Goal: Book appointment/travel/reservation

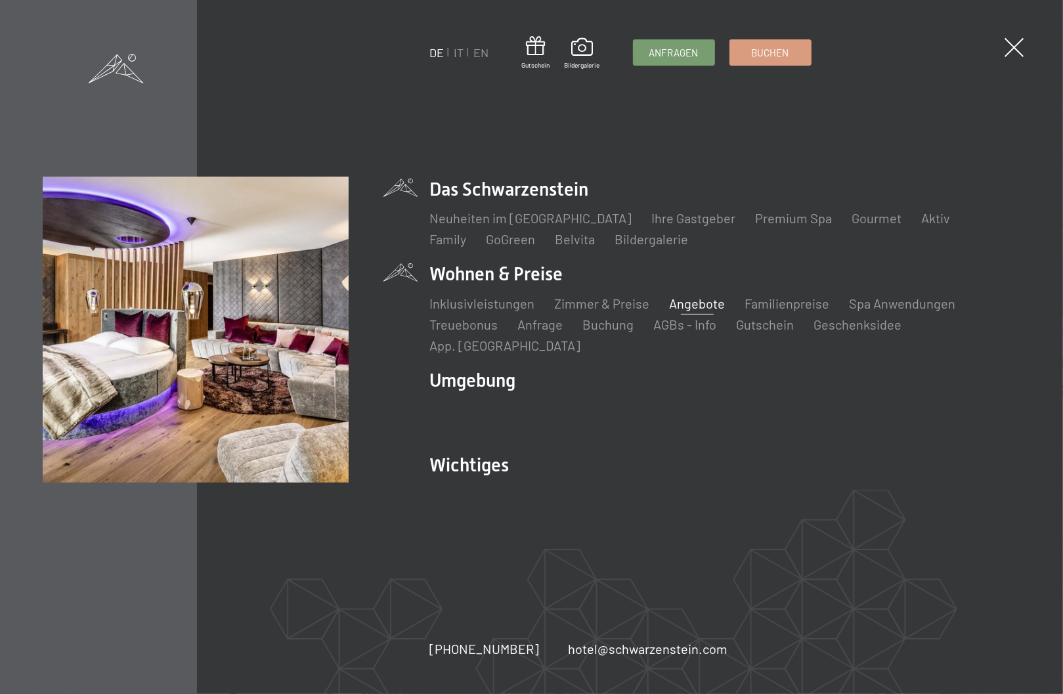
click at [690, 311] on link "Angebote" at bounding box center [698, 303] width 56 height 16
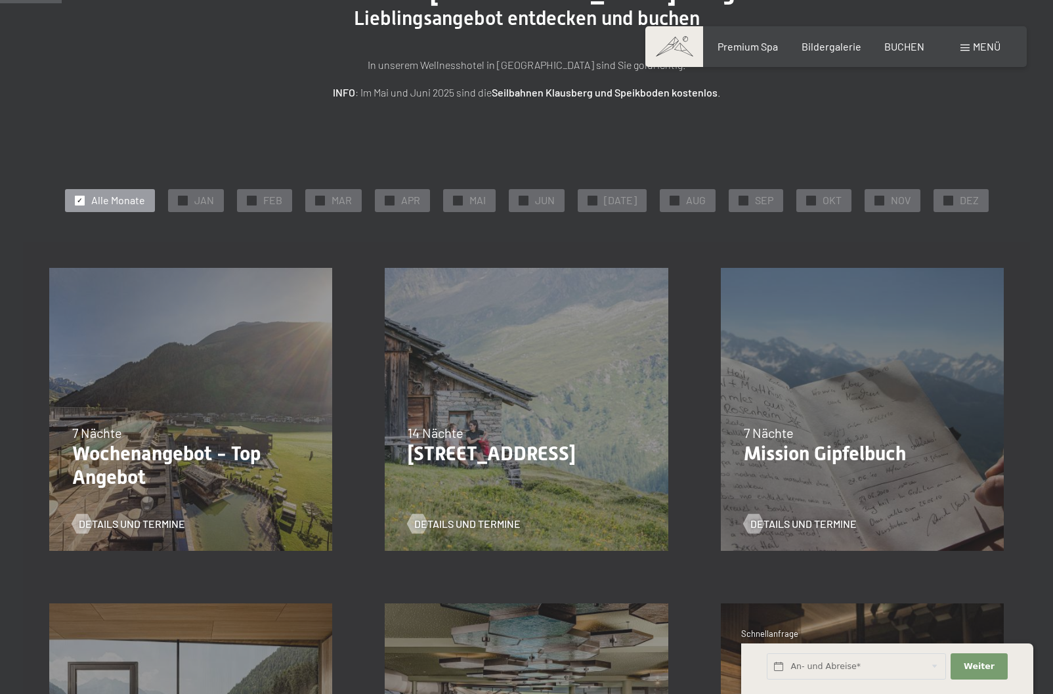
scroll to position [197, 0]
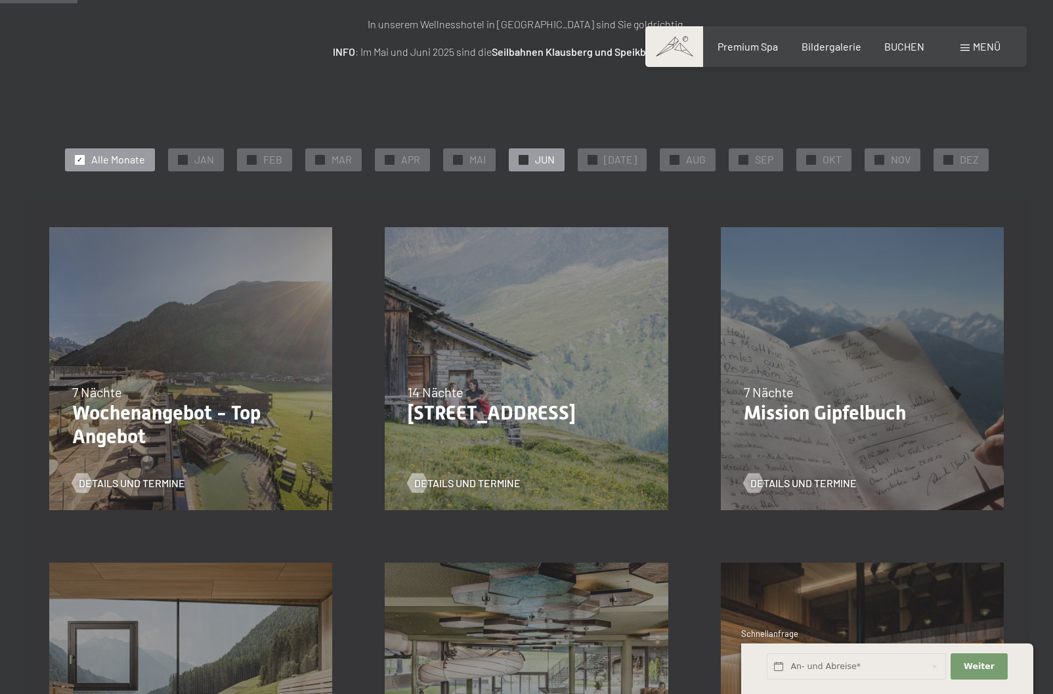
click at [536, 163] on div "✓ JUN" at bounding box center [537, 159] width 56 height 22
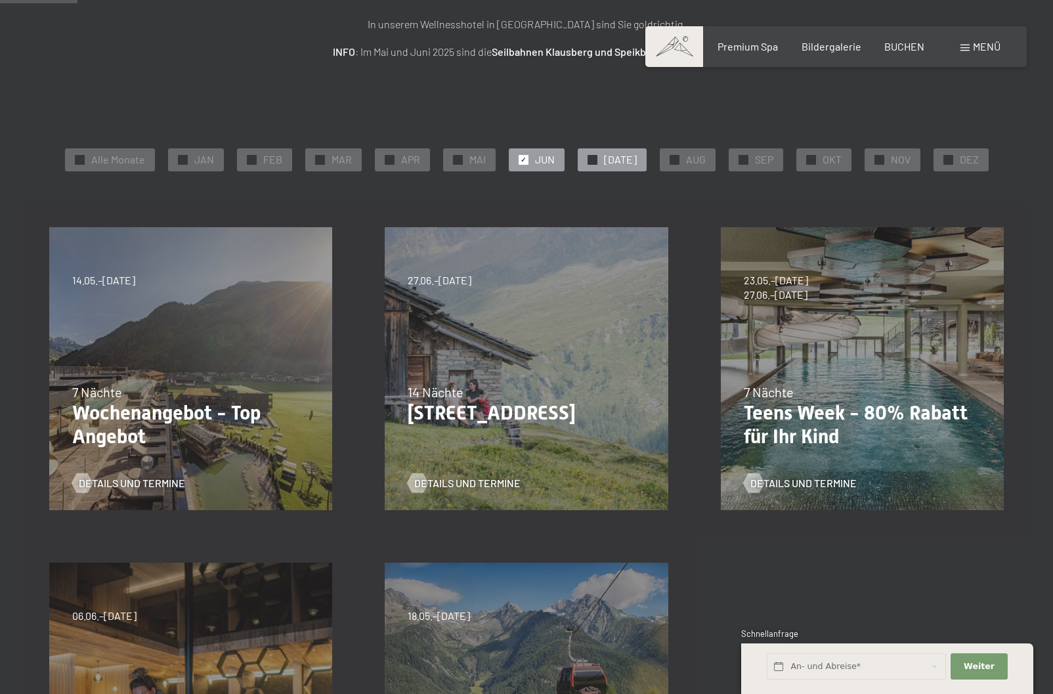
click at [617, 162] on span "JUL" at bounding box center [620, 159] width 33 height 14
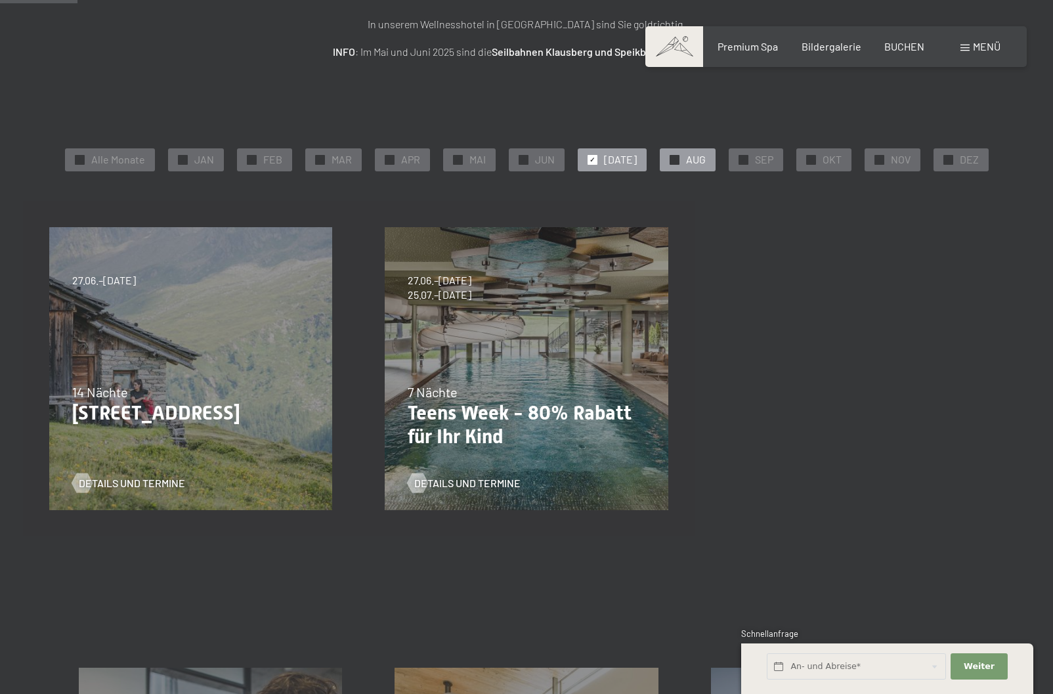
click at [688, 160] on span "AUG" at bounding box center [696, 159] width 20 height 14
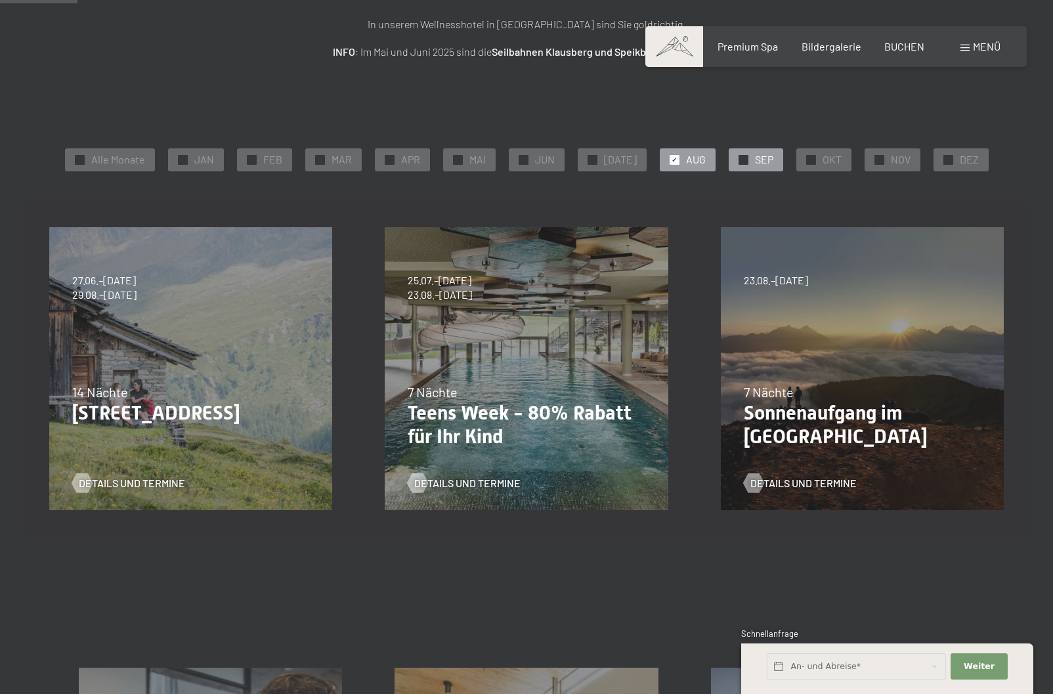
click at [755, 160] on span "SEP" at bounding box center [764, 159] width 18 height 14
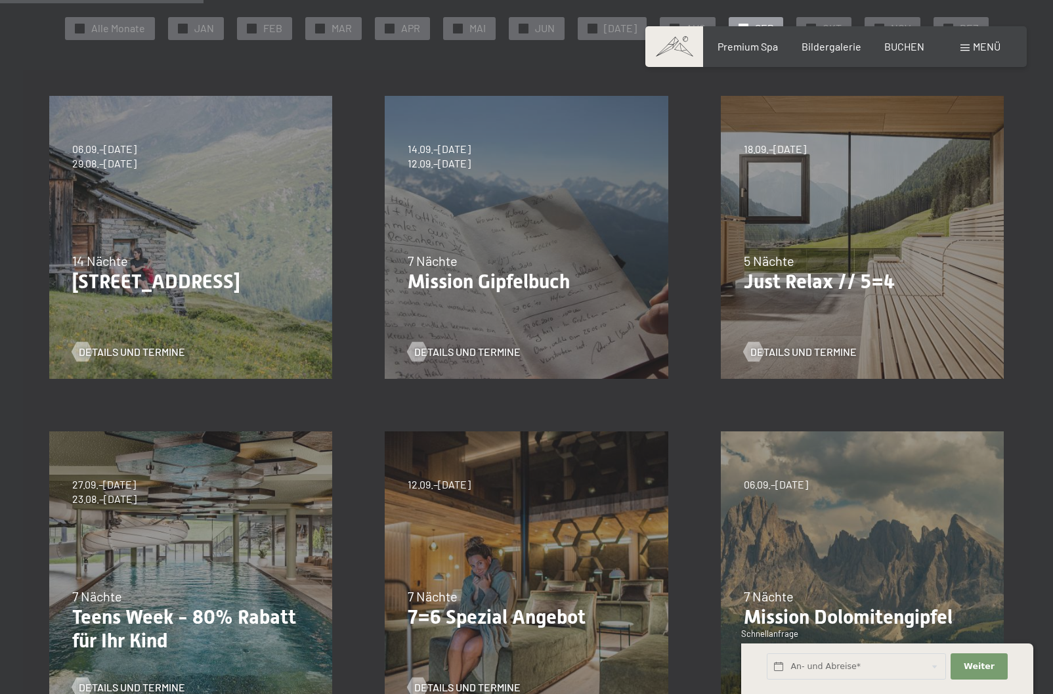
scroll to position [131, 0]
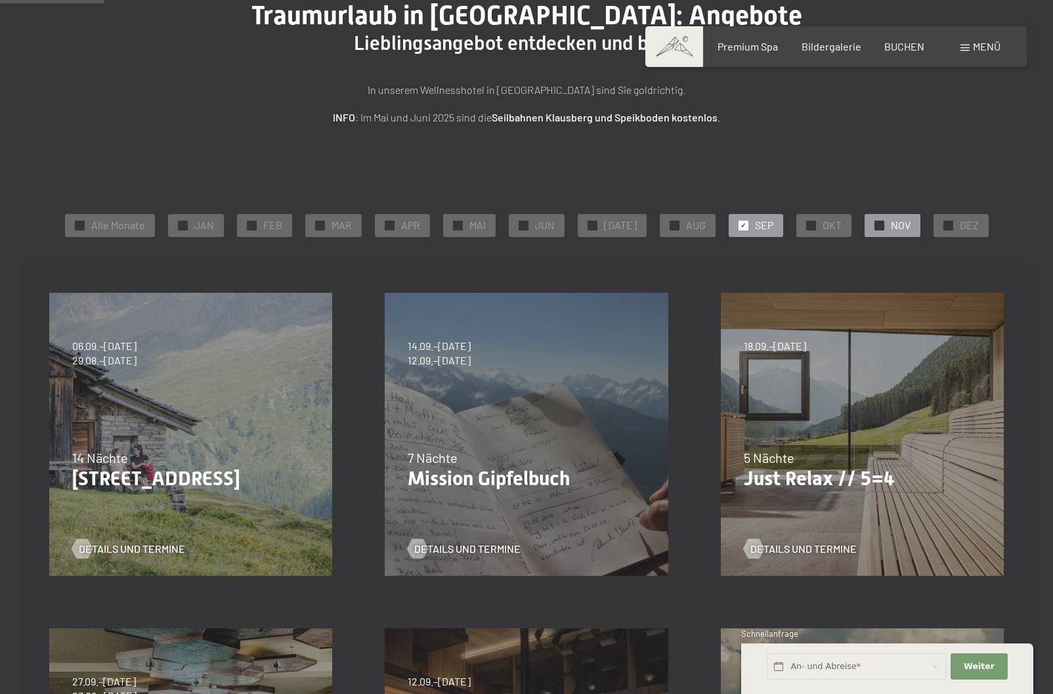
click at [902, 219] on div "✓ NOV" at bounding box center [893, 225] width 56 height 22
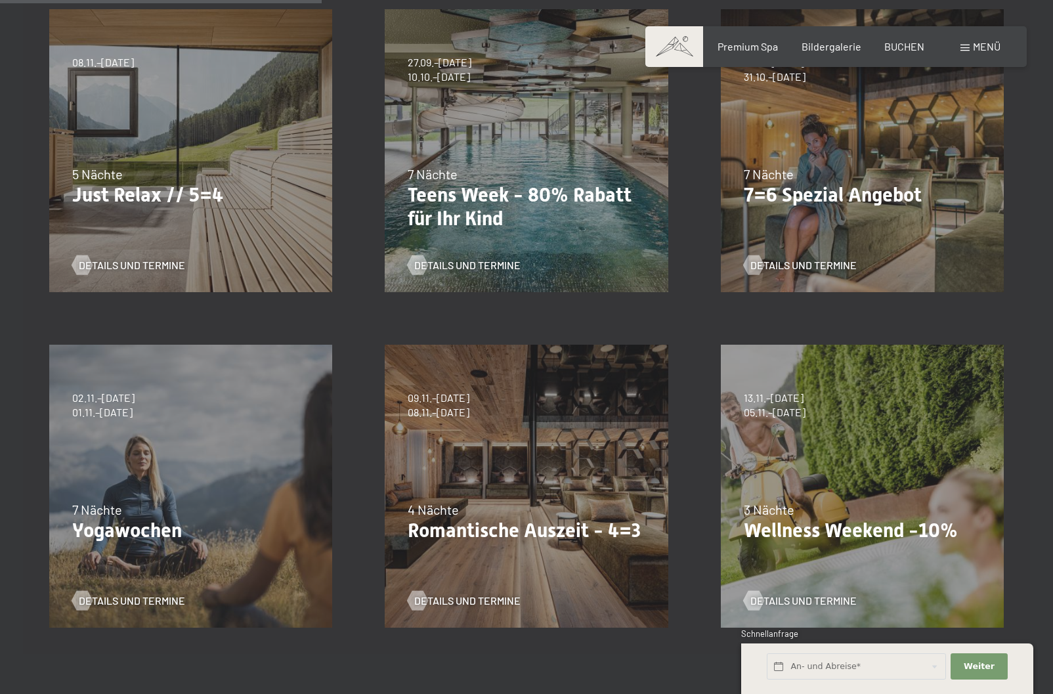
scroll to position [394, 0]
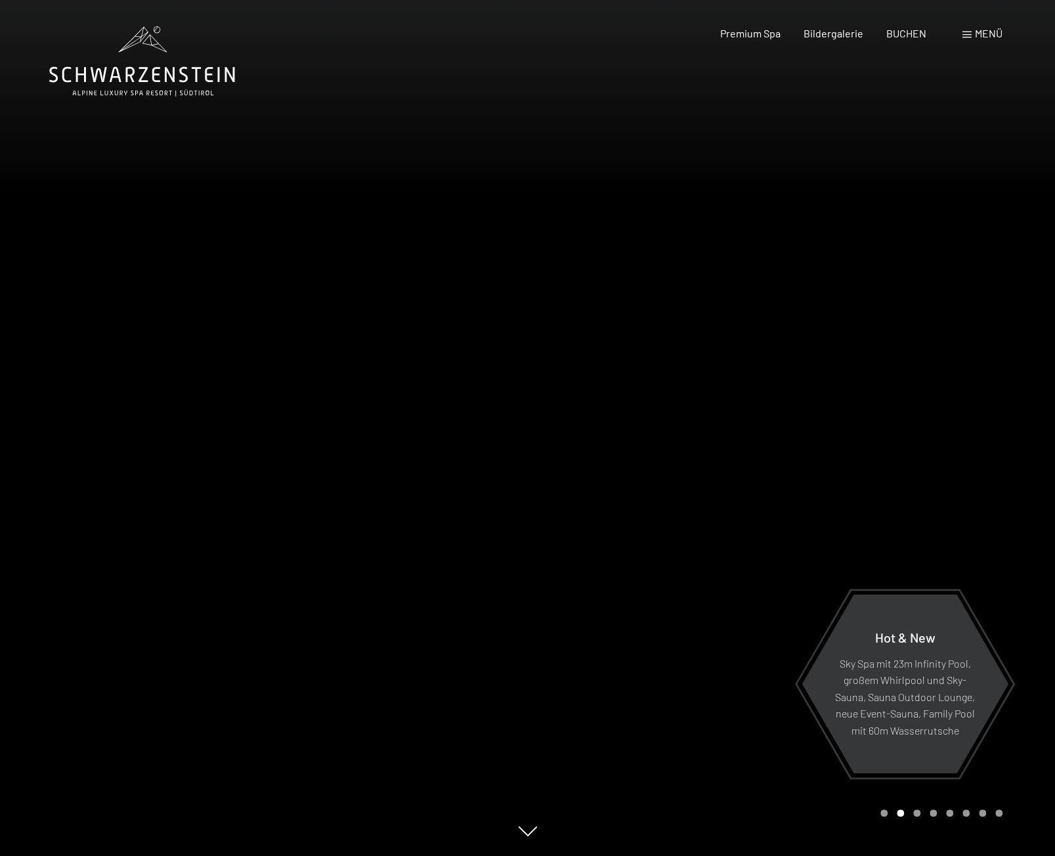
click at [982, 33] on span "Menü" at bounding box center [989, 33] width 28 height 12
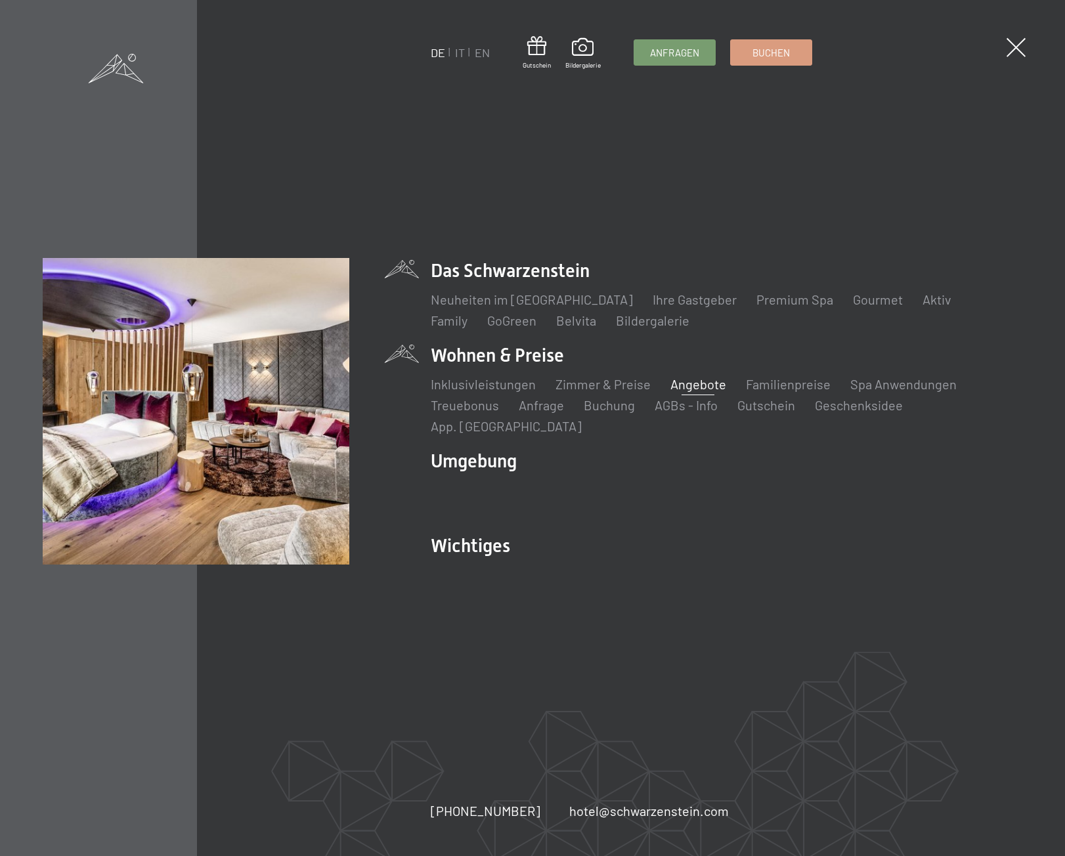
click at [697, 390] on link "Angebote" at bounding box center [698, 384] width 56 height 16
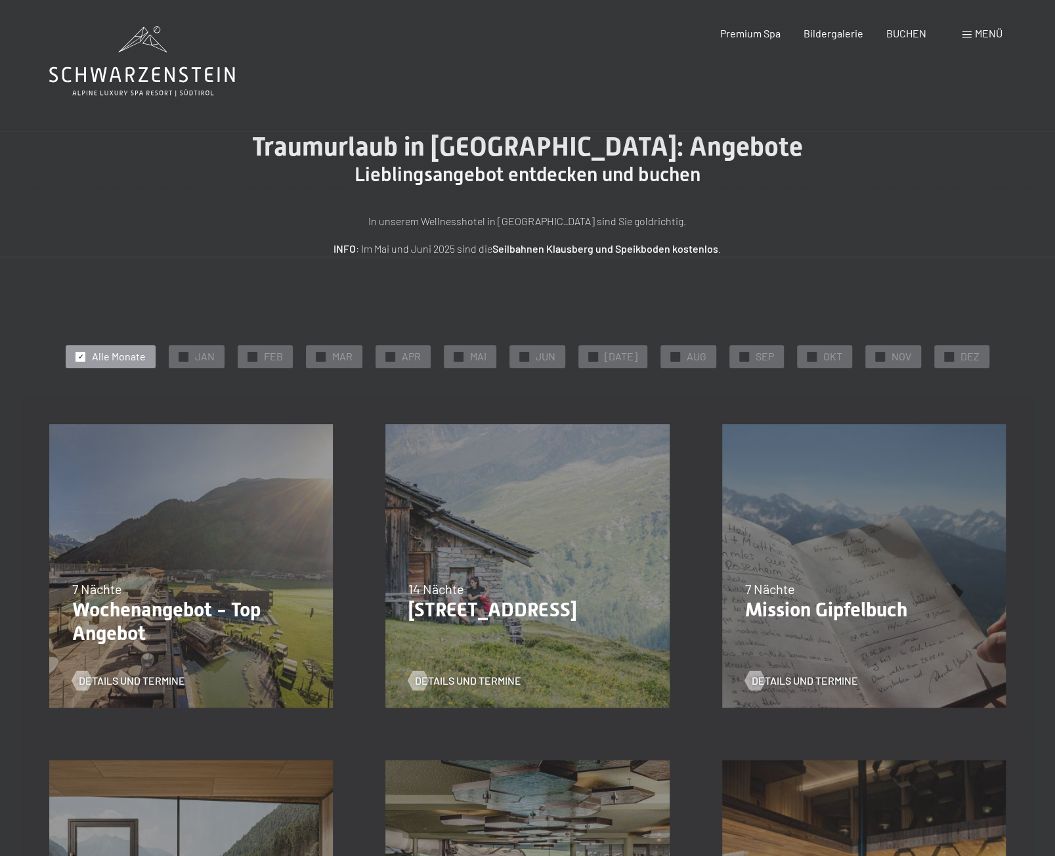
click at [988, 28] on span "Menü" at bounding box center [989, 33] width 28 height 12
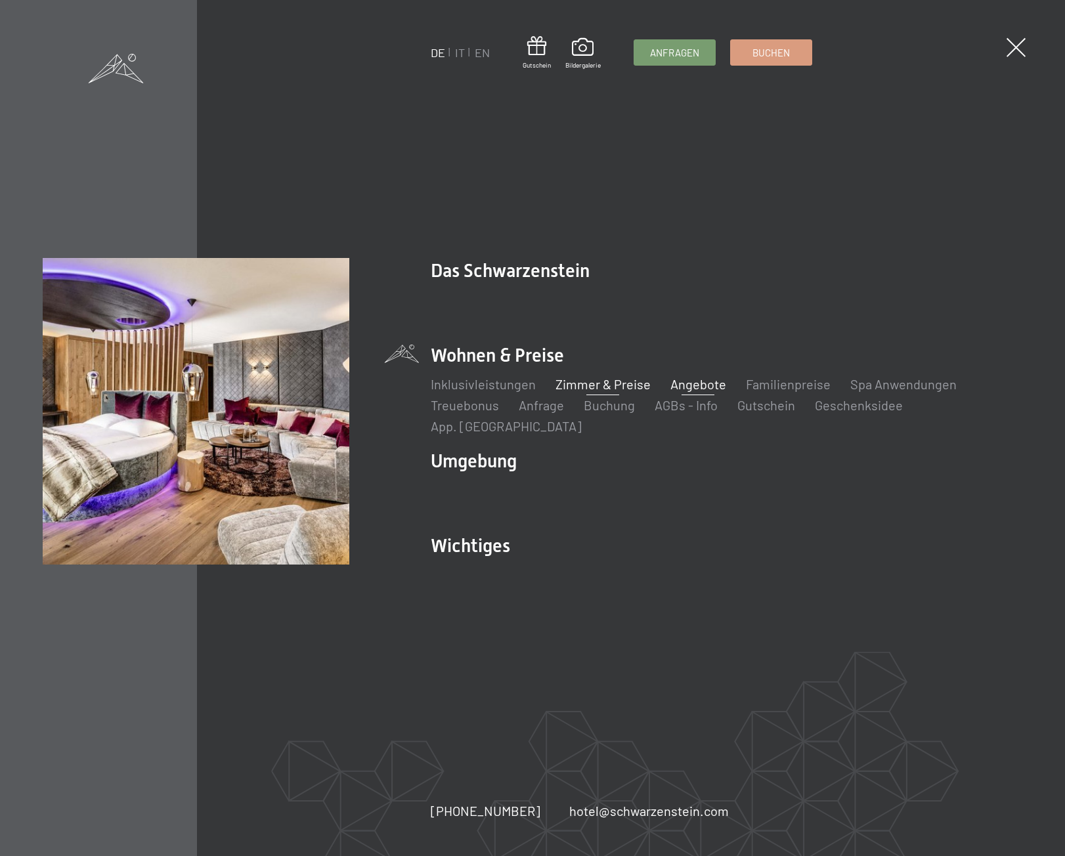
click at [591, 392] on link "Zimmer & Preise" at bounding box center [602, 384] width 95 height 16
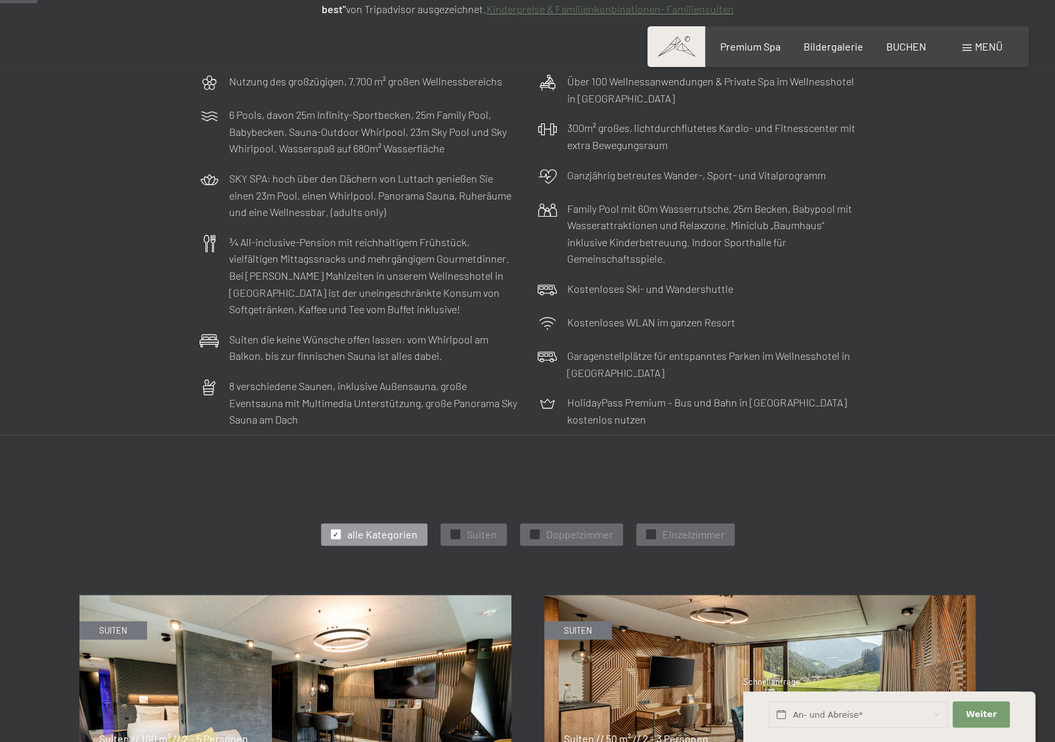
scroll to position [328, 0]
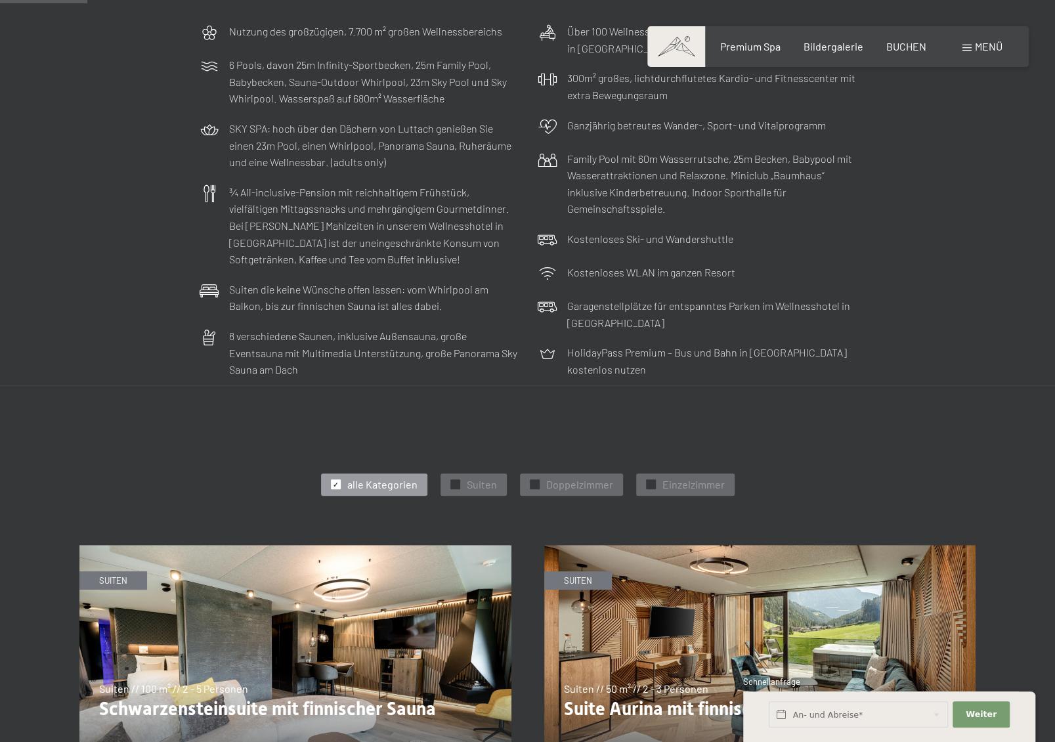
drag, startPoint x: 926, startPoint y: 203, endPoint x: 930, endPoint y: 194, distance: 10.3
click at [927, 200] on div "Nutzung des großzügigen, 7.700 m² großen Wellnessbereichs 6 Pools, davon 25m In…" at bounding box center [527, 200] width 1055 height 368
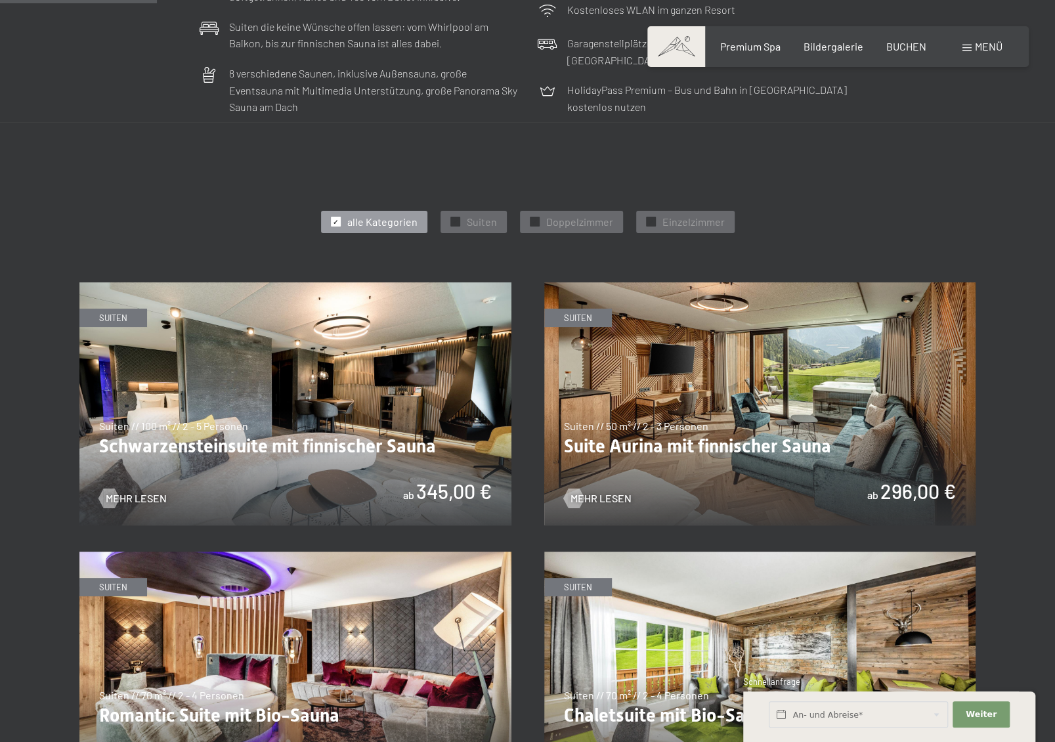
click at [905, 489] on img at bounding box center [760, 403] width 432 height 243
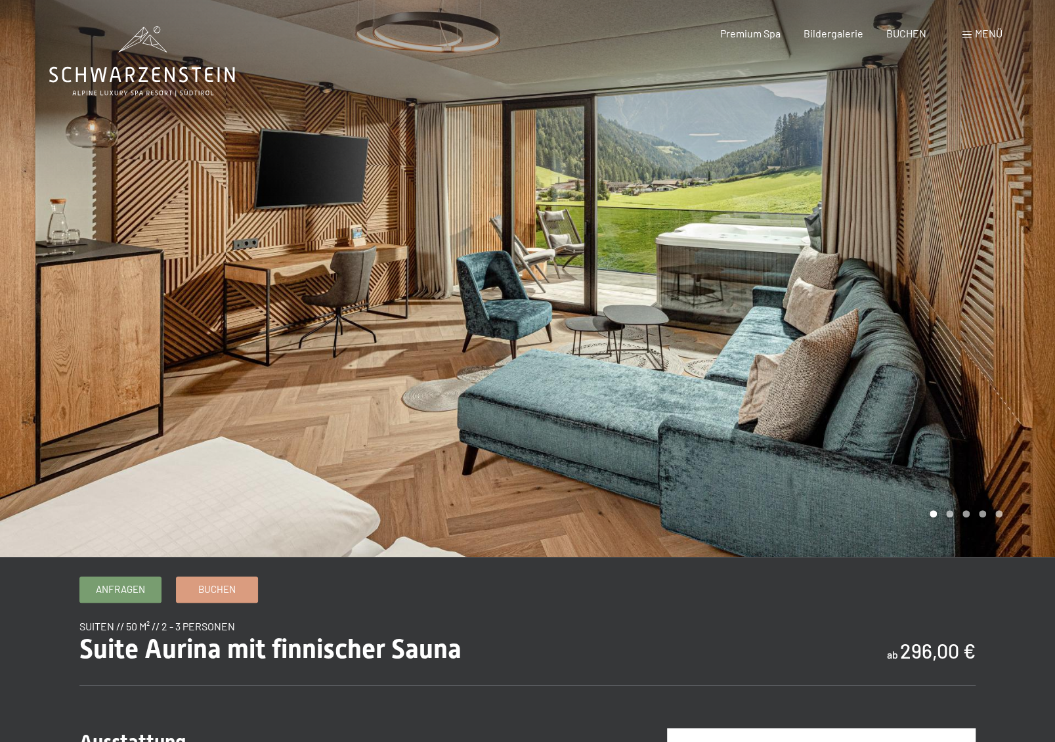
drag, startPoint x: 991, startPoint y: 33, endPoint x: 999, endPoint y: 21, distance: 14.8
click at [991, 33] on span "Menü" at bounding box center [989, 33] width 28 height 12
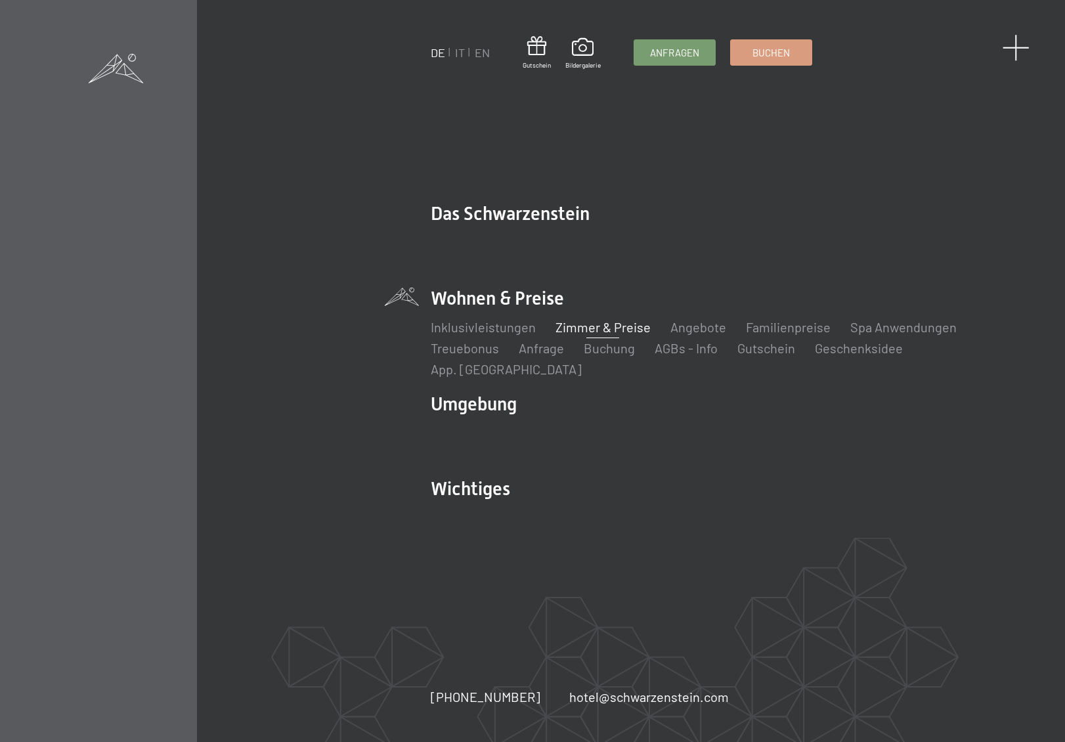
click at [1010, 47] on span at bounding box center [1016, 47] width 27 height 27
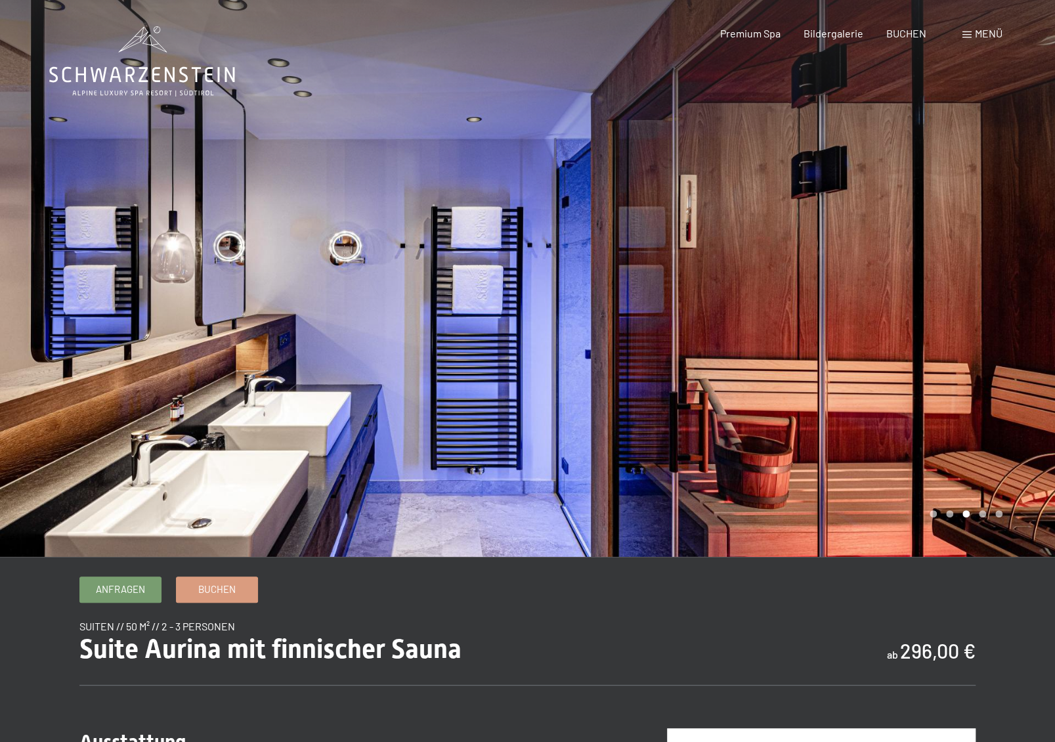
click at [990, 32] on span "Menü" at bounding box center [989, 33] width 28 height 12
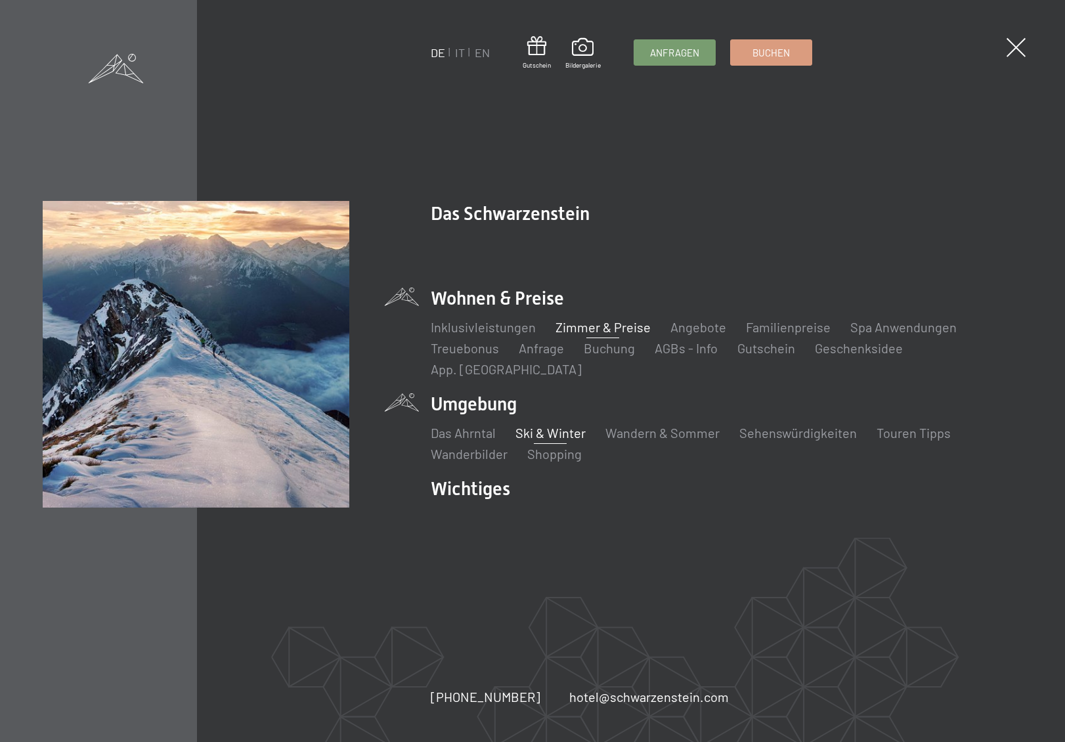
click at [562, 425] on link "Ski & Winter" at bounding box center [550, 433] width 70 height 16
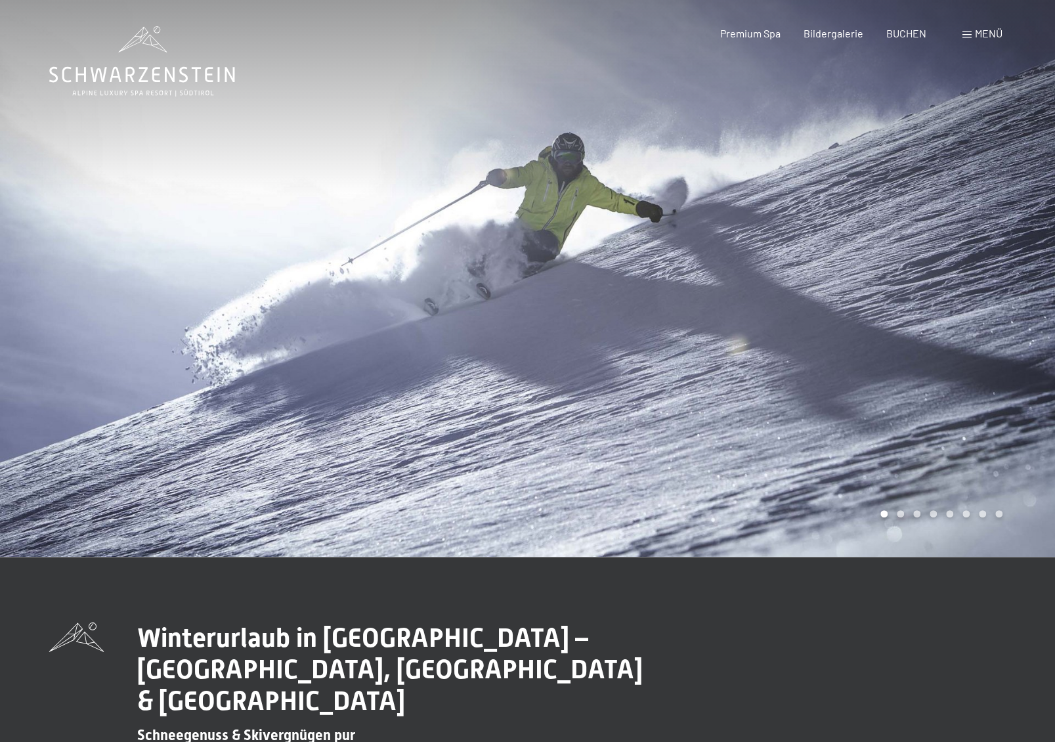
click at [958, 351] on div at bounding box center [792, 278] width 528 height 557
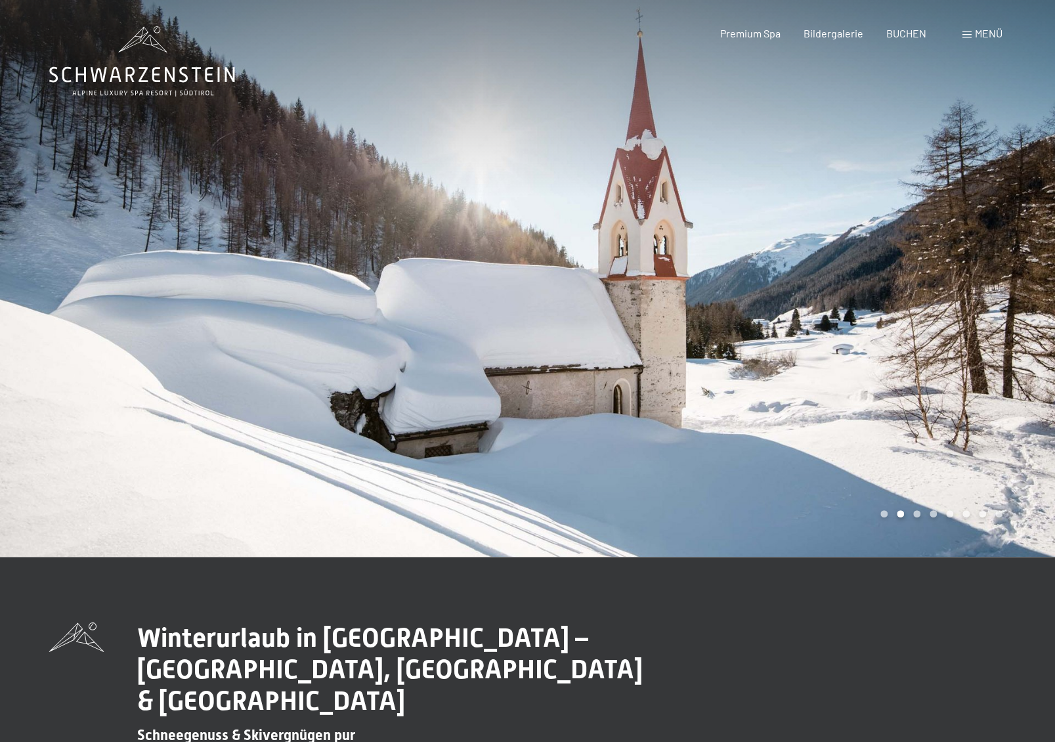
click at [958, 351] on div at bounding box center [792, 278] width 528 height 557
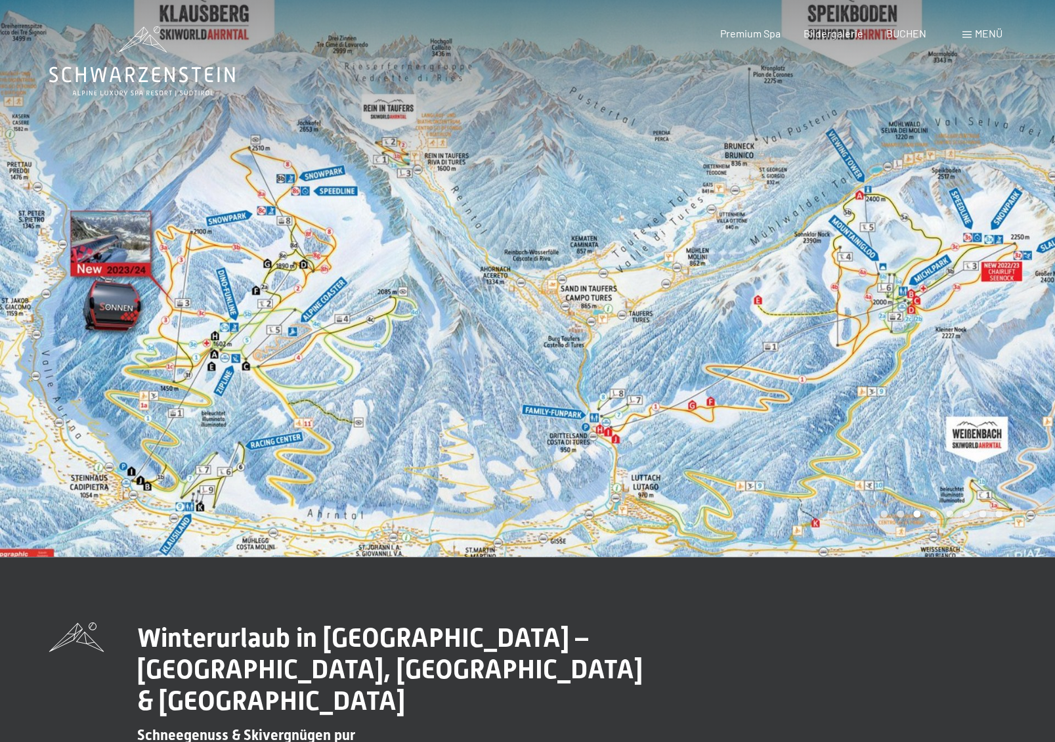
click at [958, 351] on div at bounding box center [792, 278] width 528 height 557
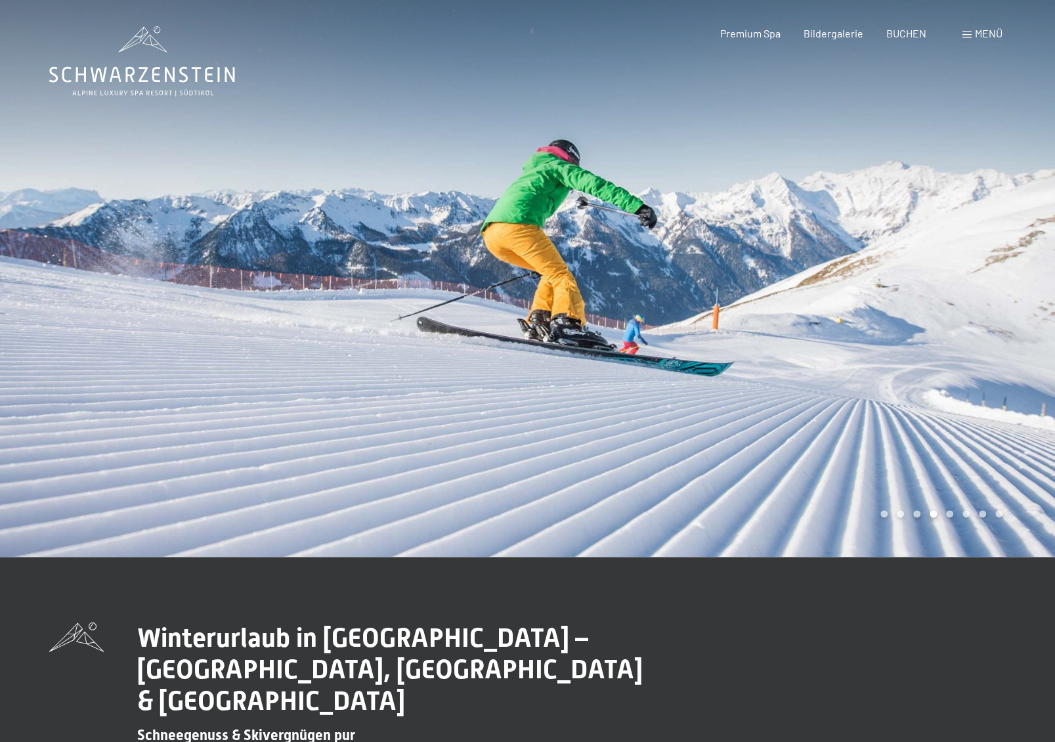
click at [958, 351] on div at bounding box center [792, 278] width 528 height 557
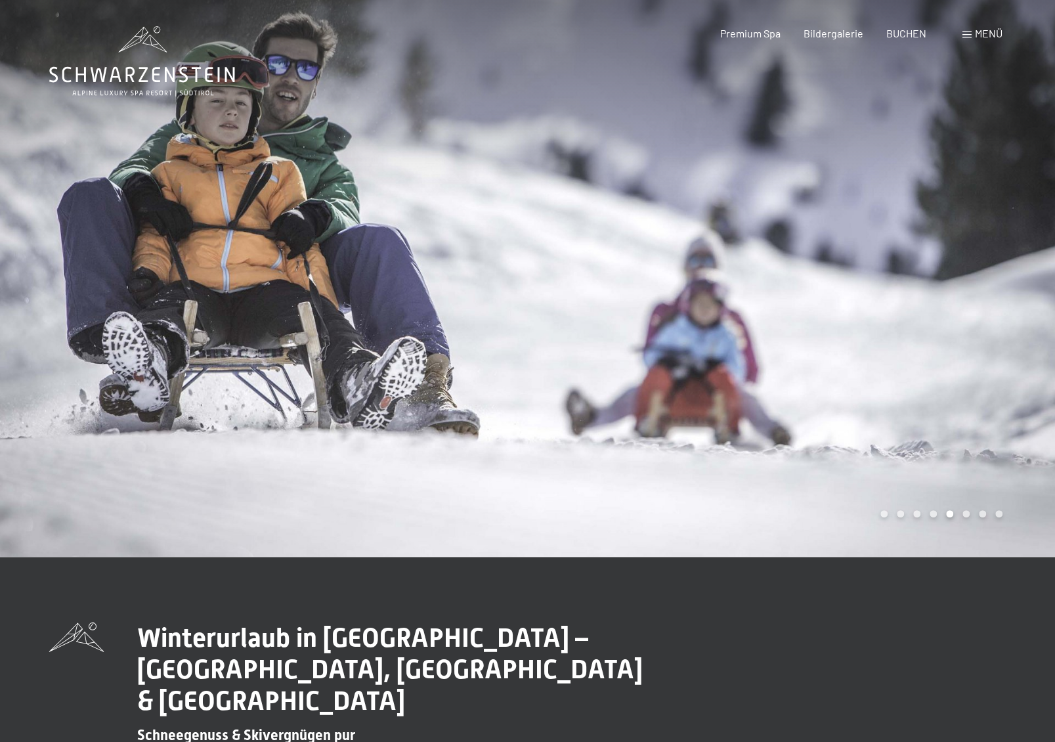
click at [958, 351] on div at bounding box center [792, 278] width 528 height 557
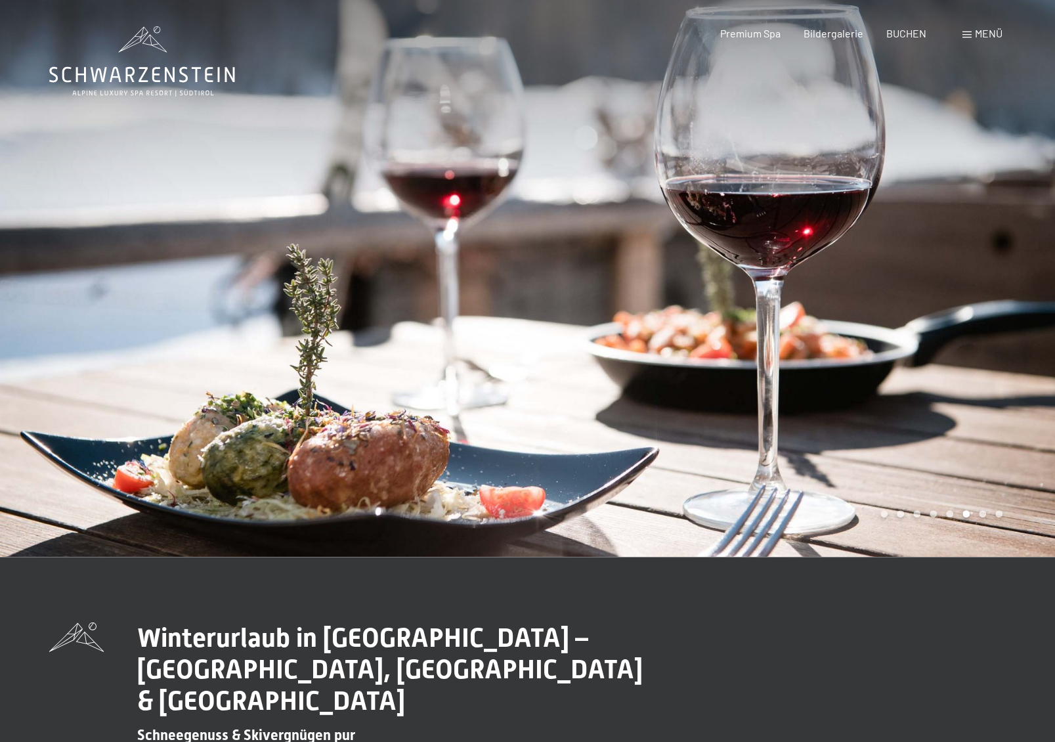
click at [958, 351] on div at bounding box center [792, 278] width 528 height 557
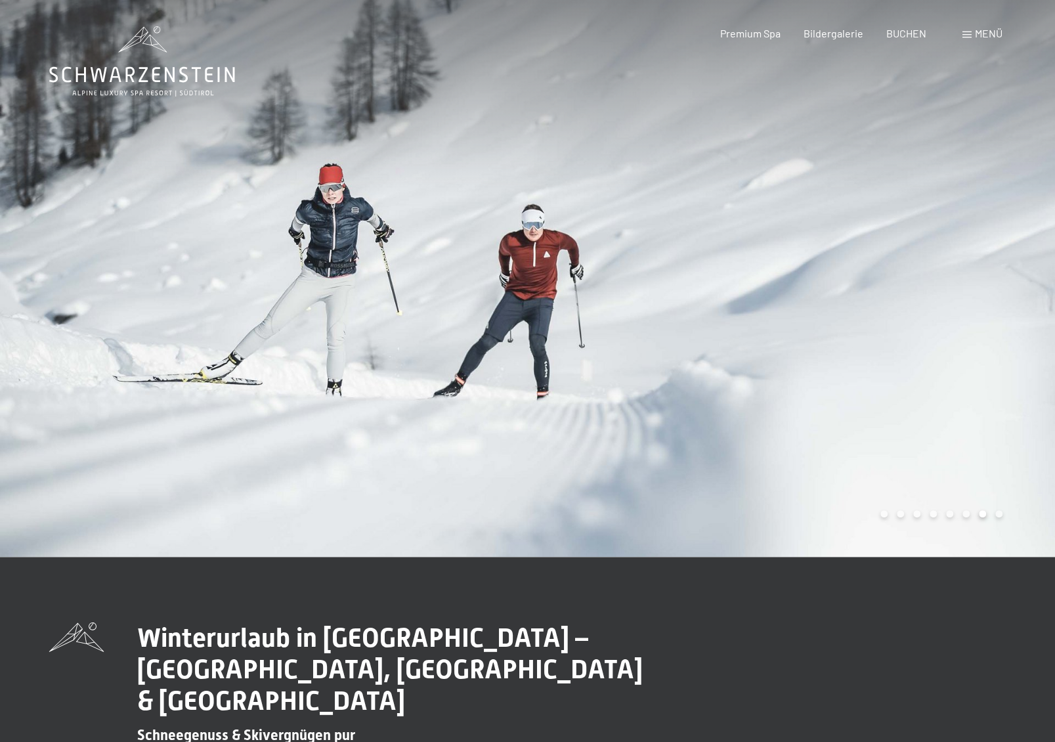
click at [958, 351] on div at bounding box center [792, 278] width 528 height 557
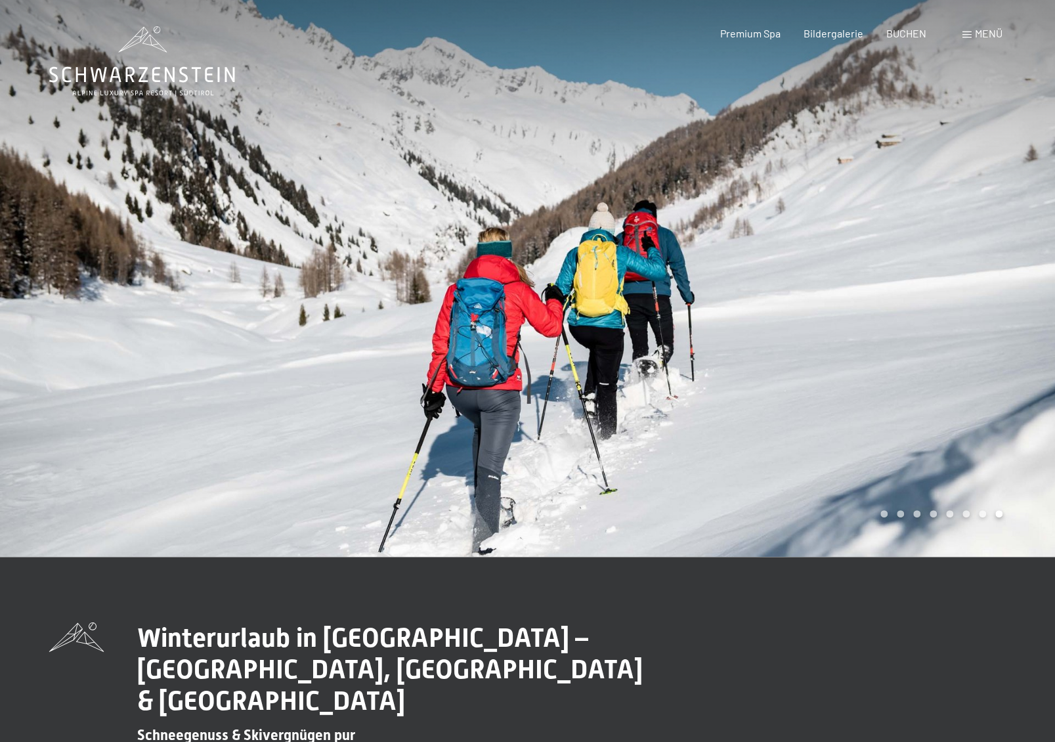
click at [985, 31] on span "Menü" at bounding box center [989, 33] width 28 height 12
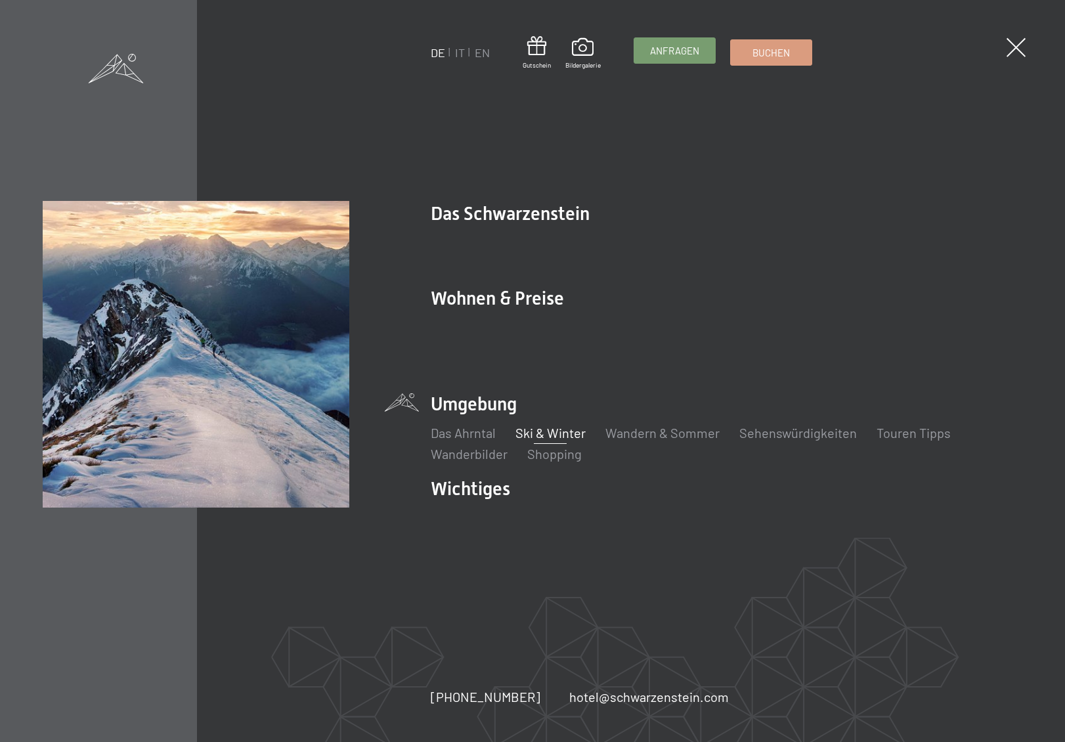
click at [688, 49] on span "Anfragen" at bounding box center [674, 51] width 49 height 14
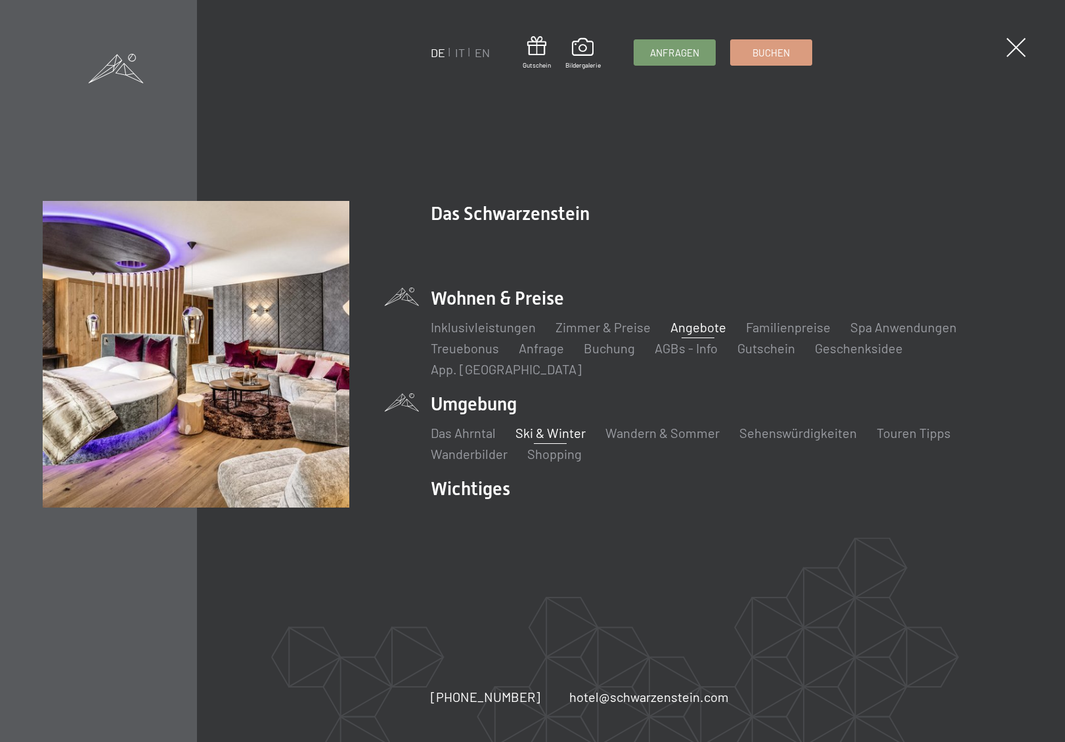
click at [678, 335] on link "Angebote" at bounding box center [698, 327] width 56 height 16
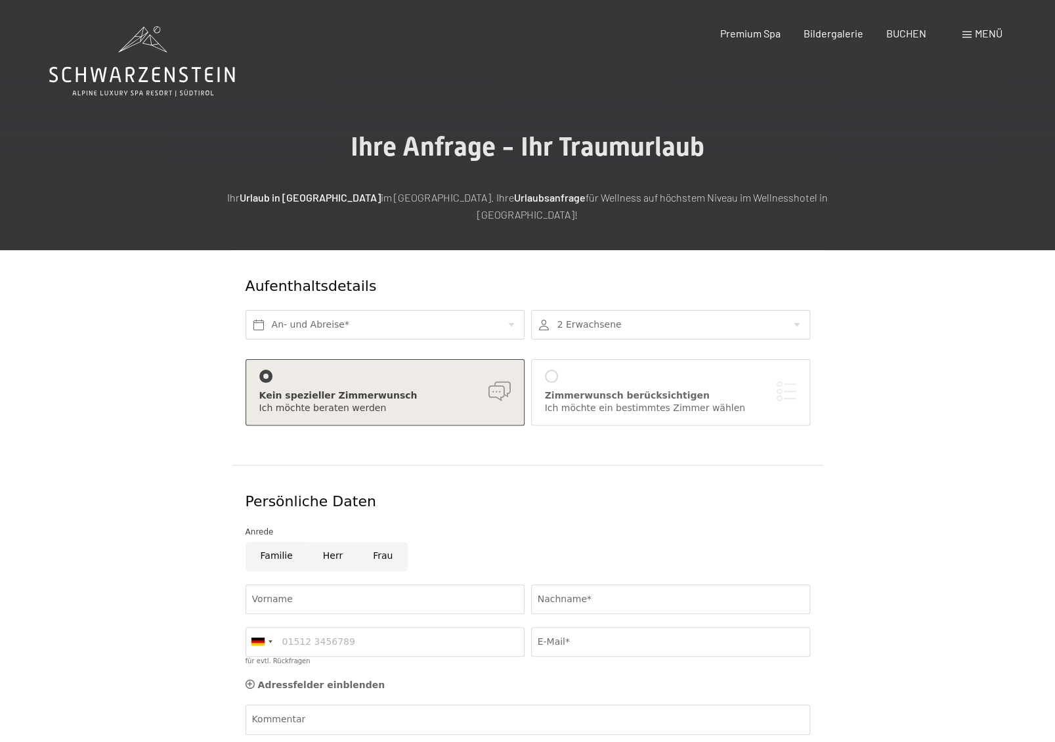
click at [984, 35] on span "Menü" at bounding box center [989, 33] width 28 height 12
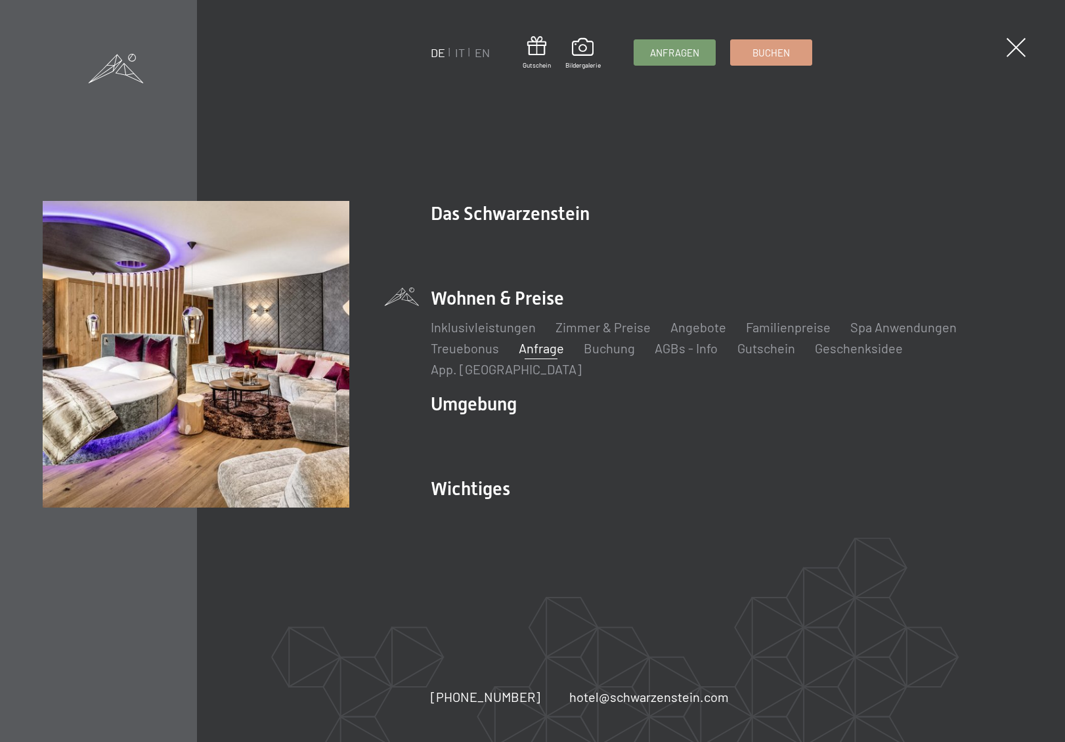
click at [1018, 45] on span at bounding box center [1016, 47] width 19 height 19
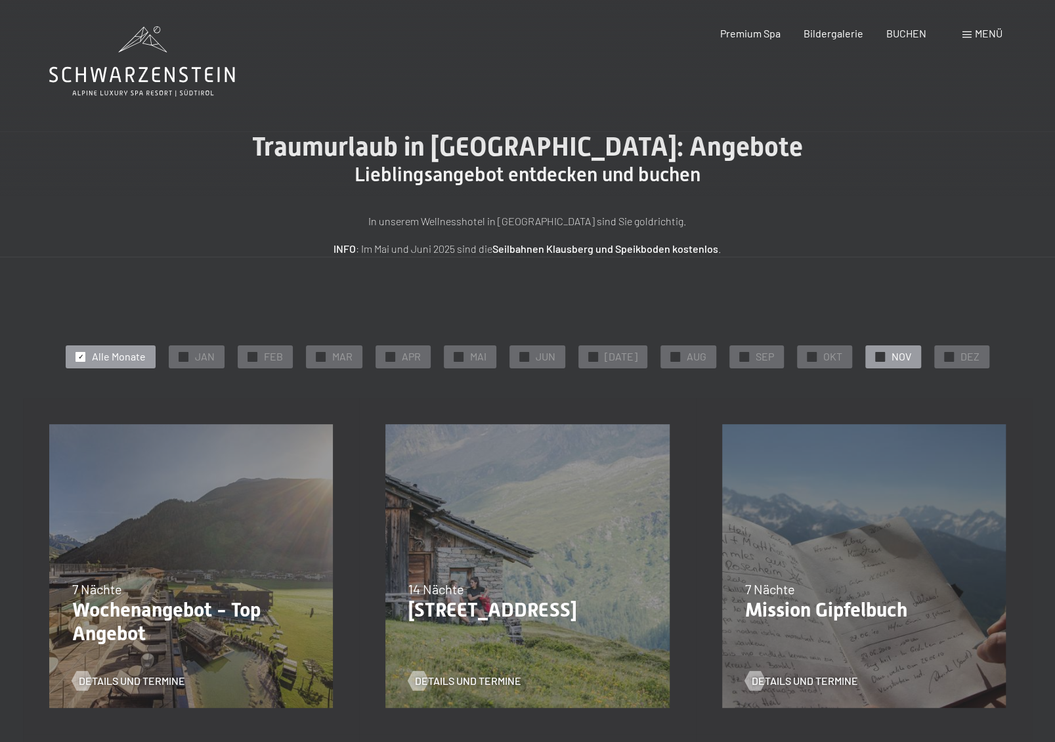
click at [892, 353] on span "NOV" at bounding box center [902, 356] width 20 height 14
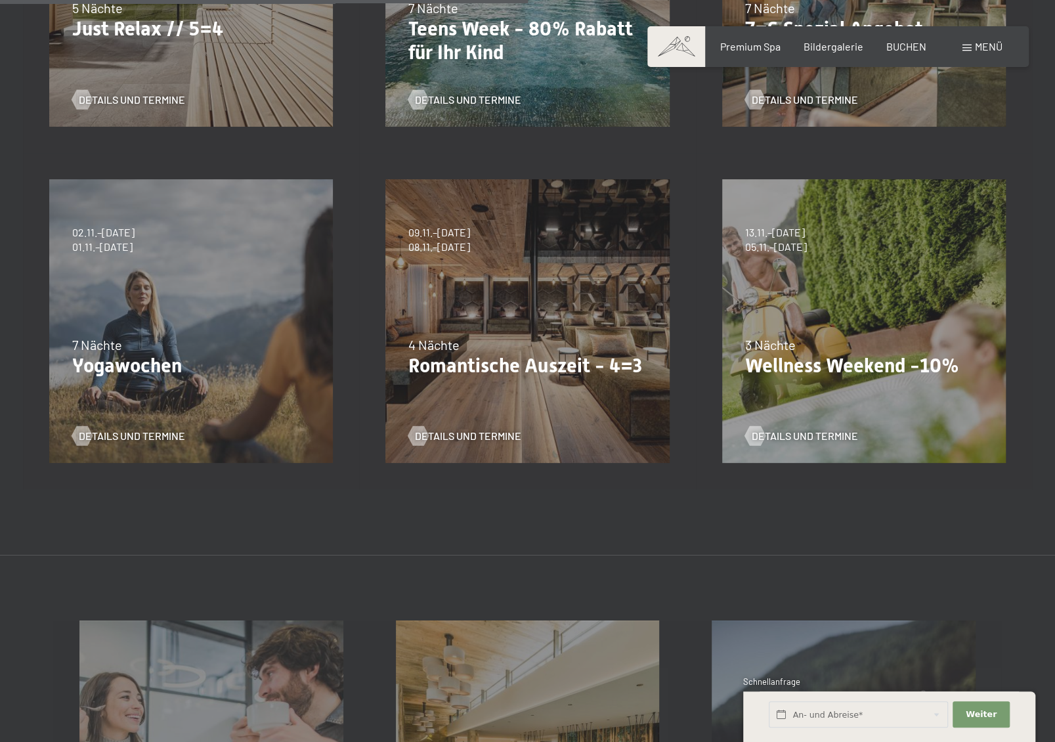
scroll to position [657, 0]
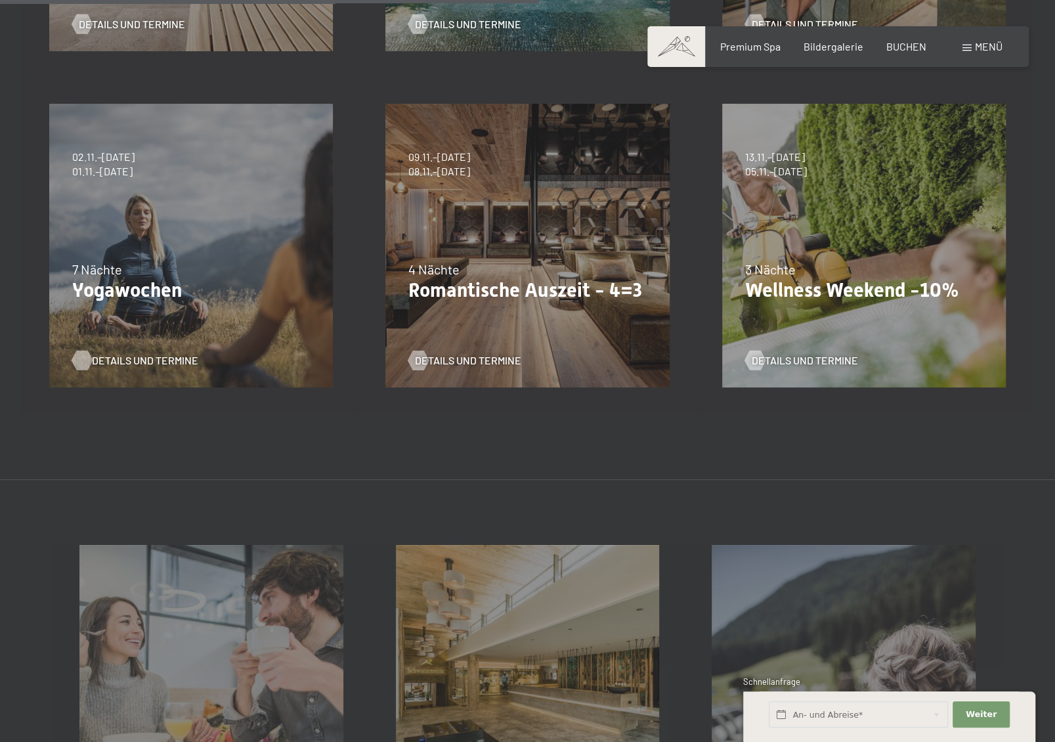
click at [144, 359] on span "Details und Termine" at bounding box center [145, 360] width 106 height 14
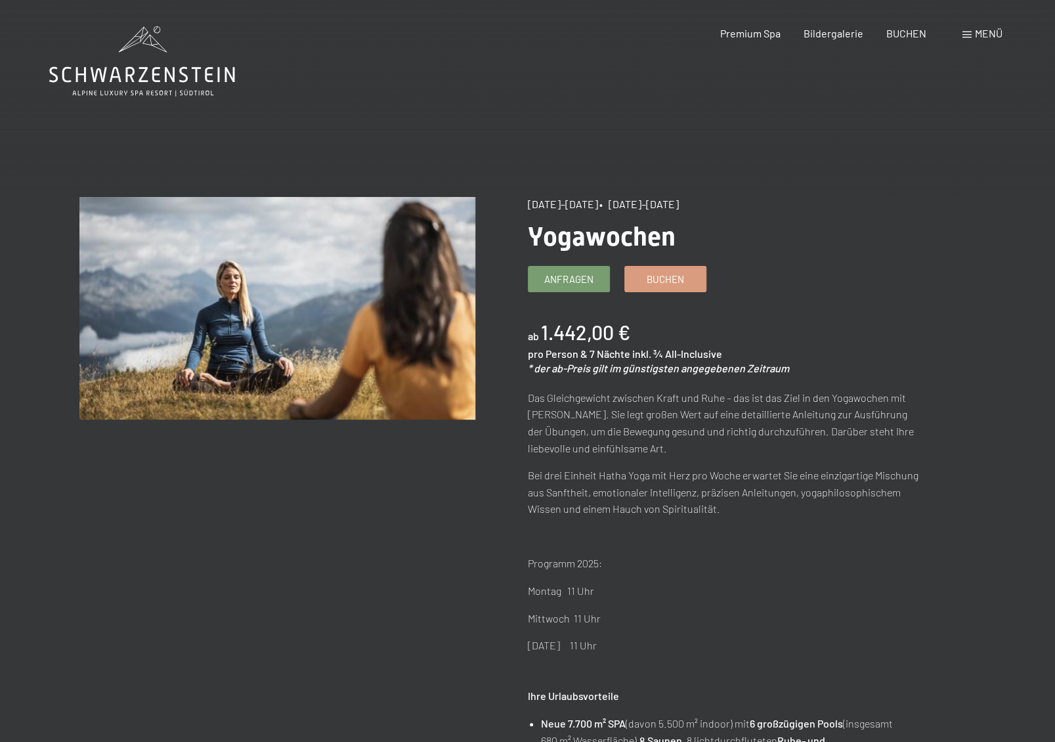
click at [978, 35] on span "Menü" at bounding box center [989, 33] width 28 height 12
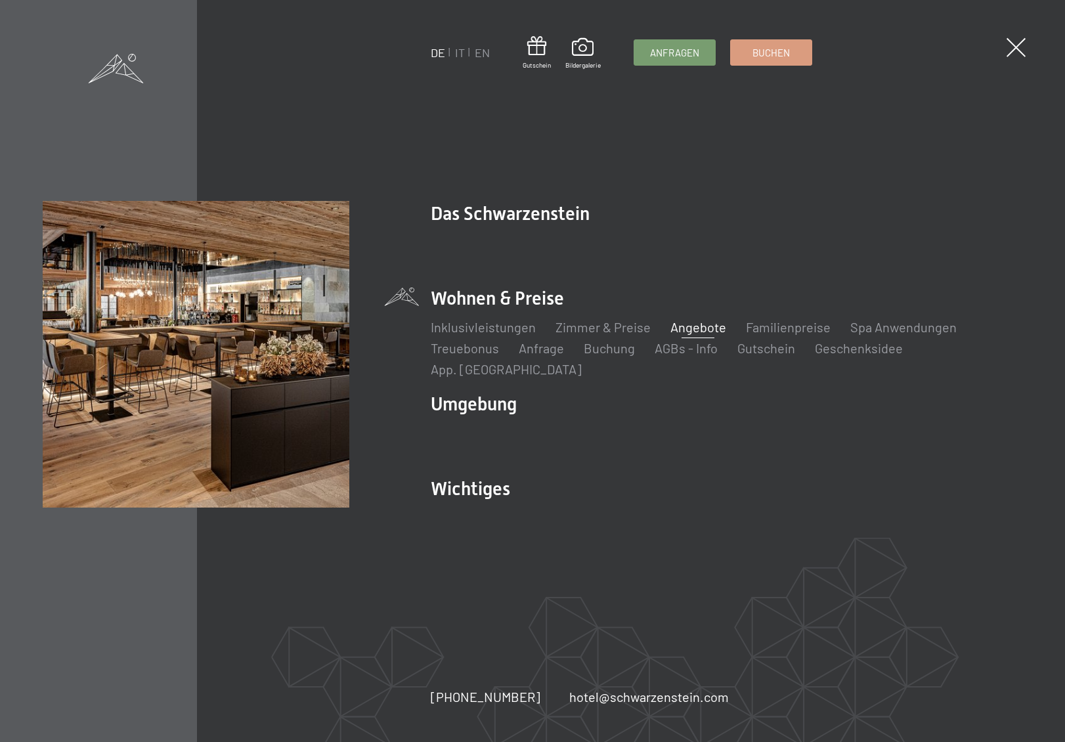
drag, startPoint x: 935, startPoint y: 207, endPoint x: 942, endPoint y: 186, distance: 22.2
click at [936, 206] on div "DE IT EN Gutschein Bildergalerie Anfragen Buchen DE IT EN Das Schwarzenstein Ne…" at bounding box center [532, 371] width 1065 height 742
click at [1013, 52] on span at bounding box center [1016, 47] width 27 height 27
